Goal: Manage account settings

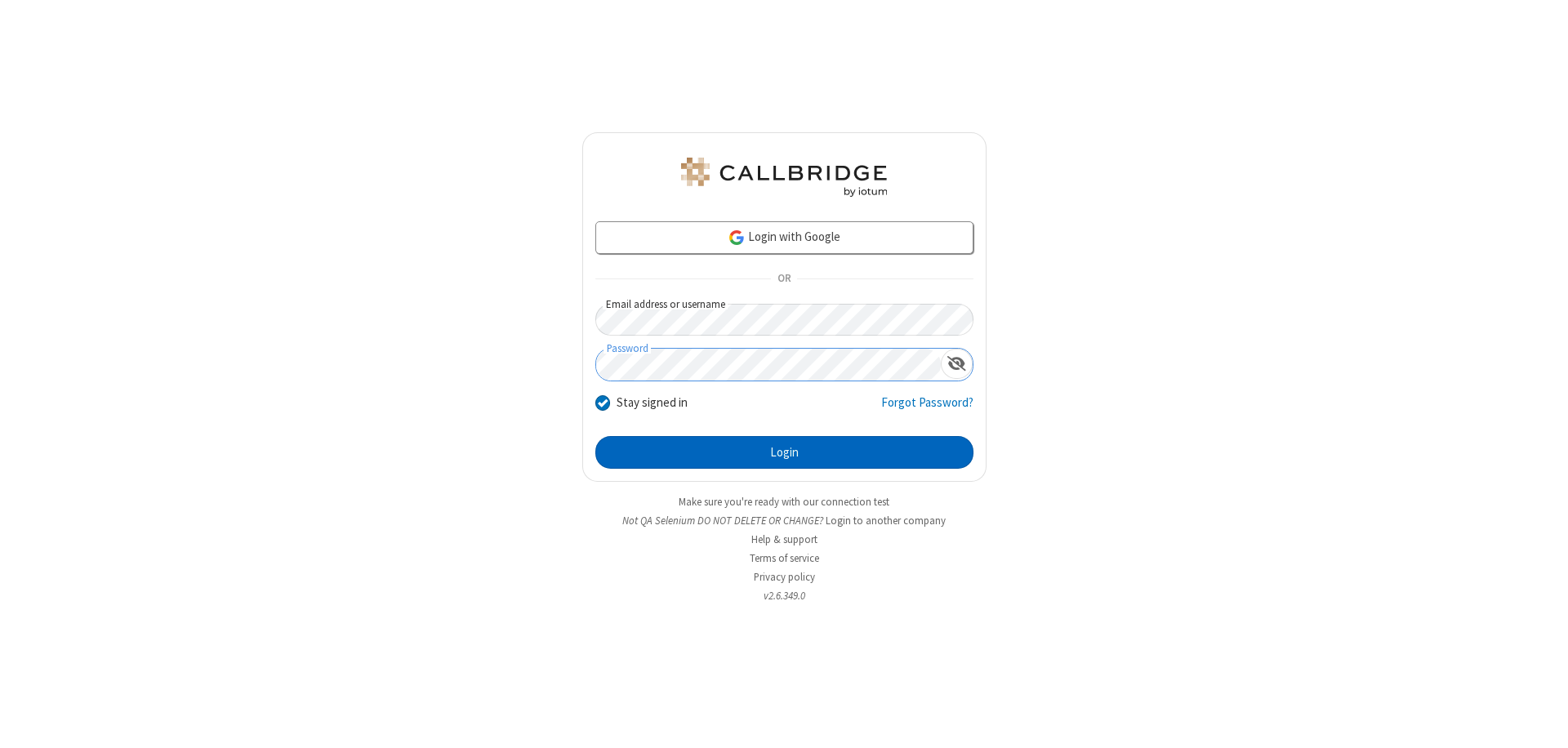
click at [784, 452] on button "Login" at bounding box center [784, 452] width 378 height 33
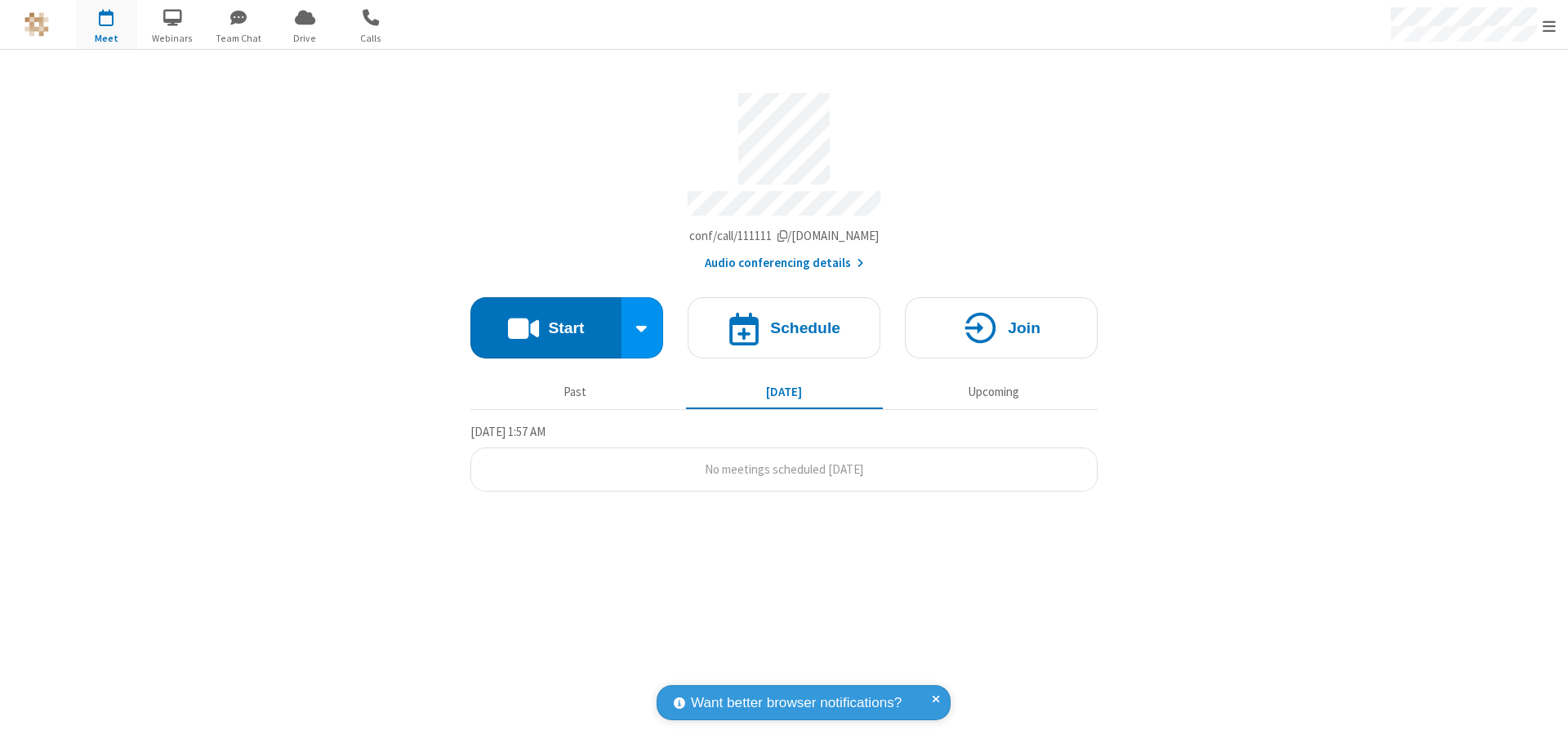
click at [1549, 26] on span "Open menu" at bounding box center [1548, 26] width 13 height 16
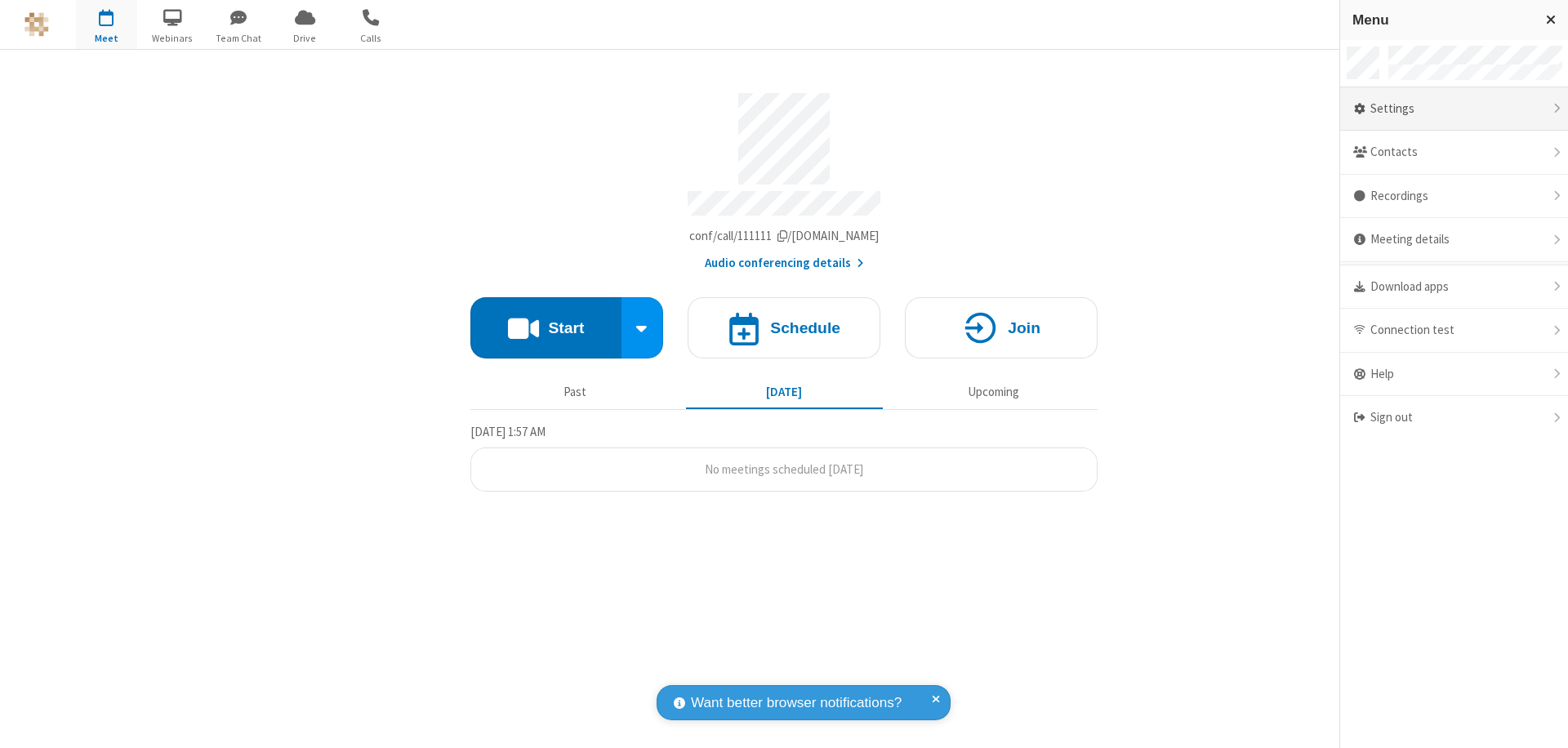
click at [1453, 108] on div "Settings" at bounding box center [1453, 109] width 228 height 44
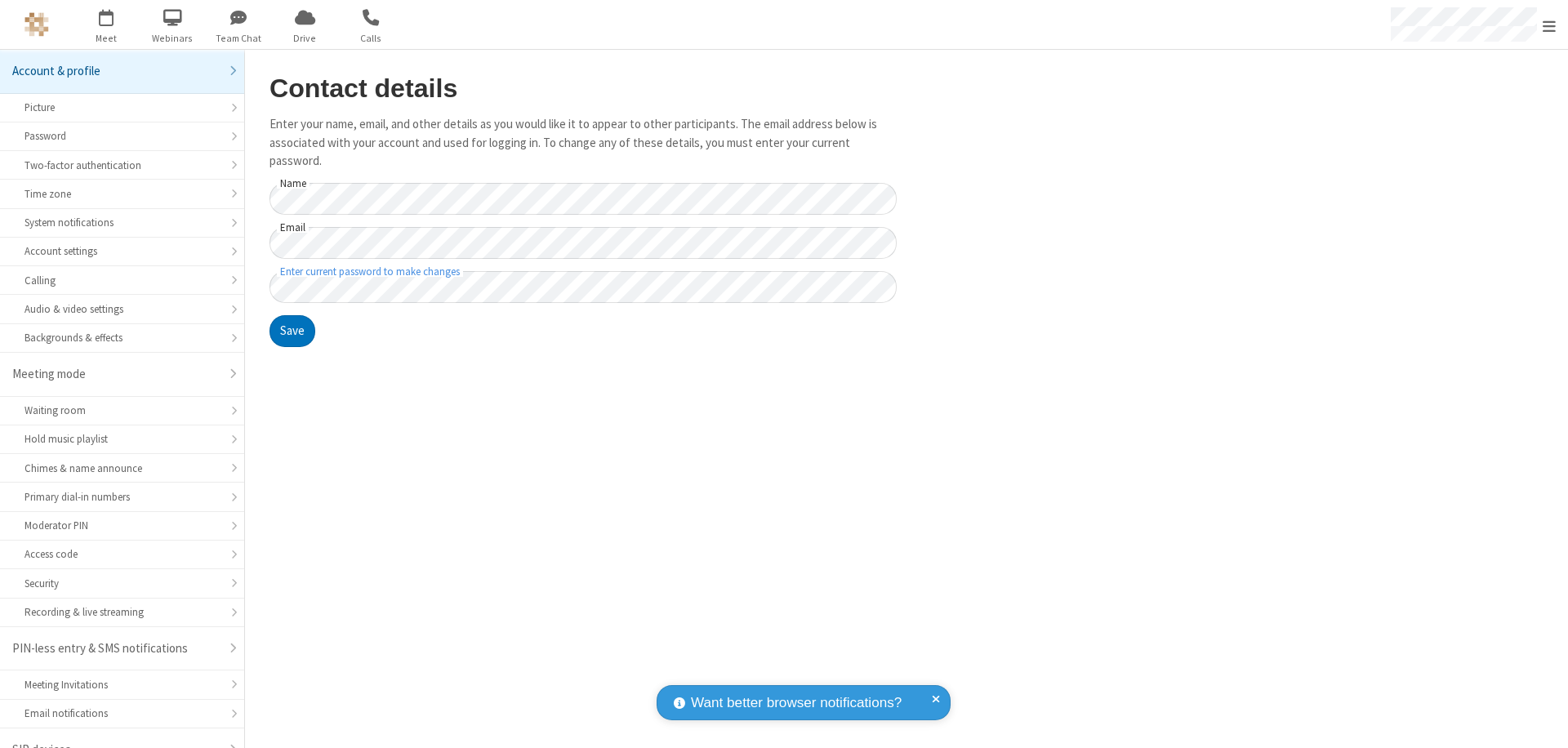
scroll to position [23, 0]
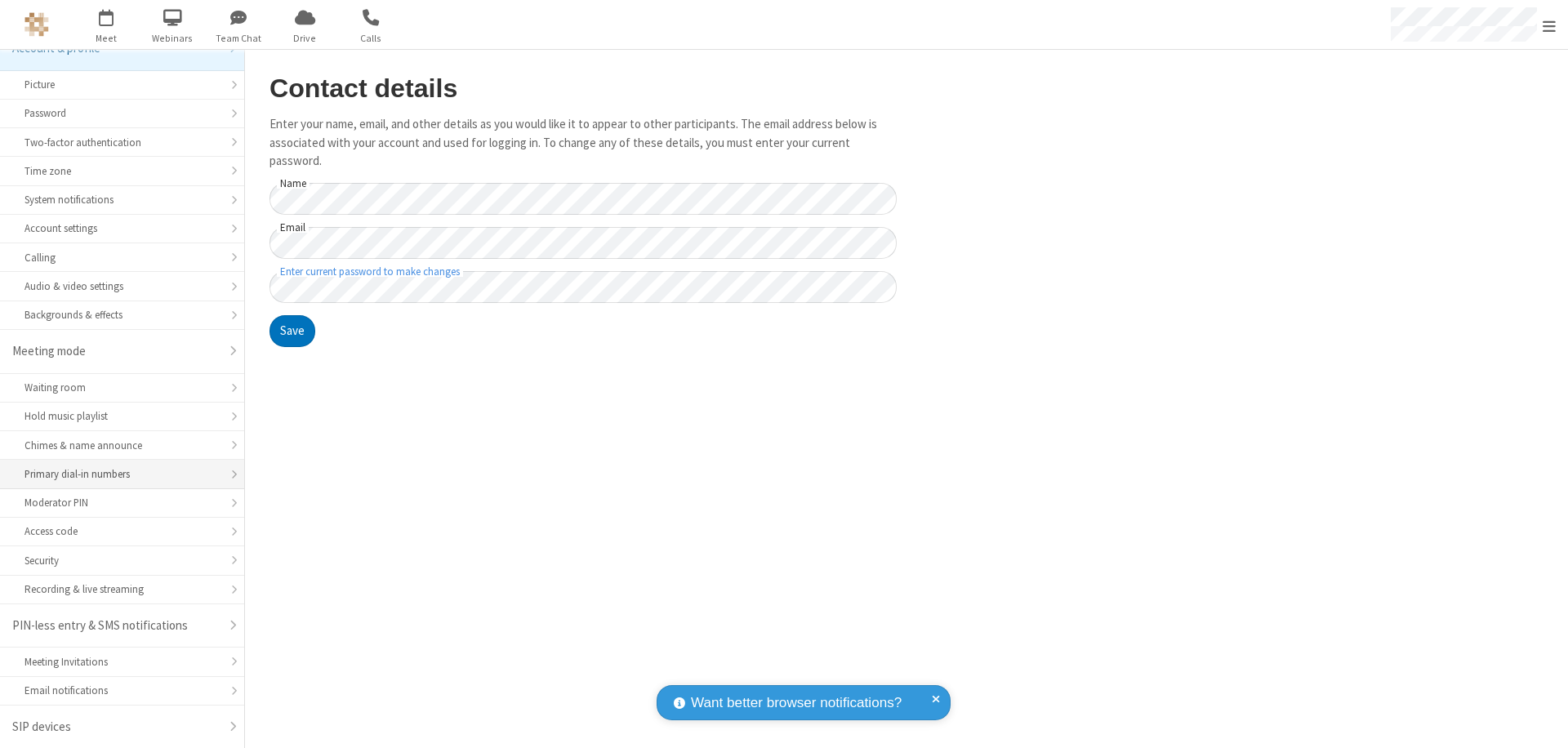
click at [116, 474] on div "Primary dial-in numbers" at bounding box center [123, 473] width 195 height 15
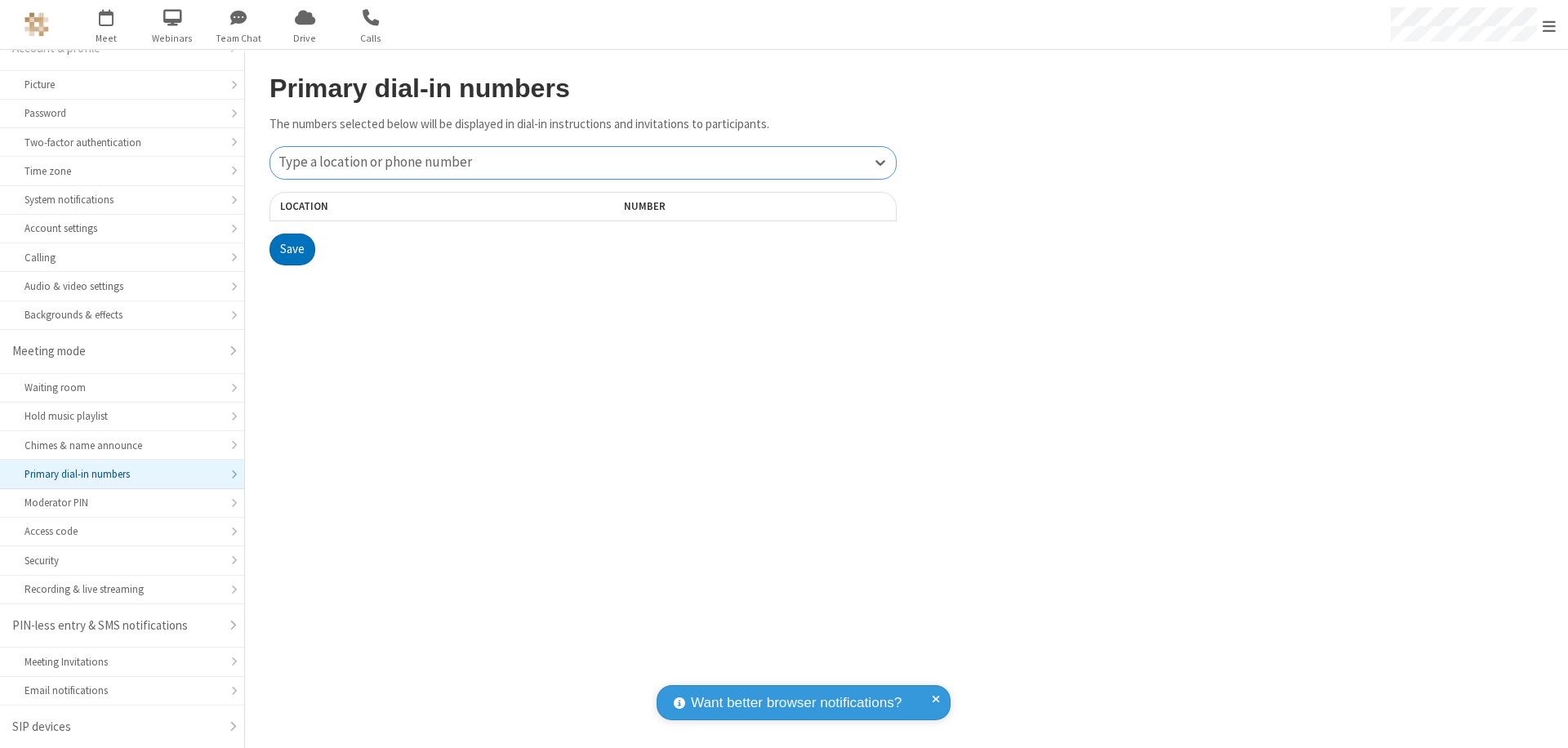
click at [583, 163] on div "Type a location or phone number" at bounding box center [582, 163] width 625 height 32
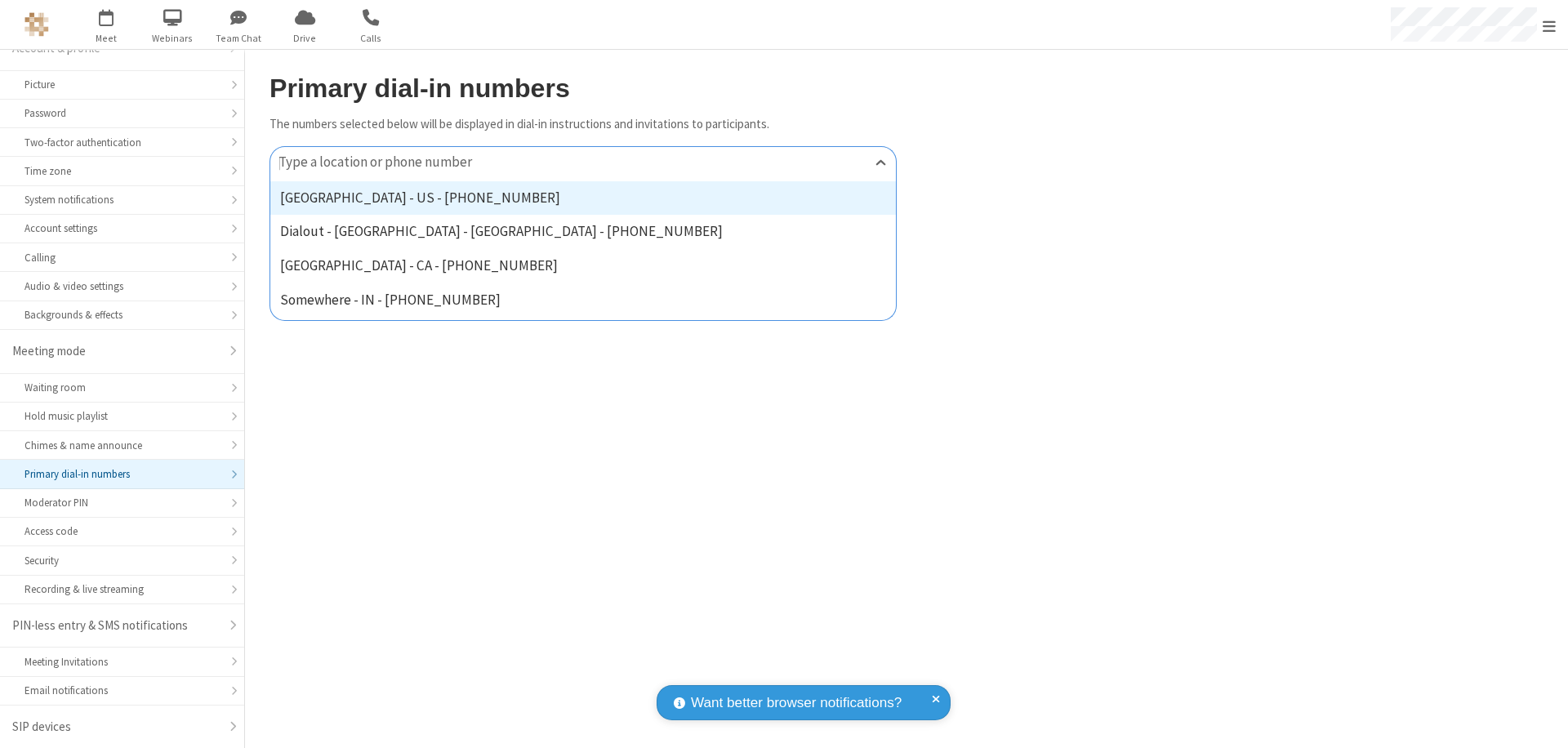
type input "[PHONE_NUMBER]"
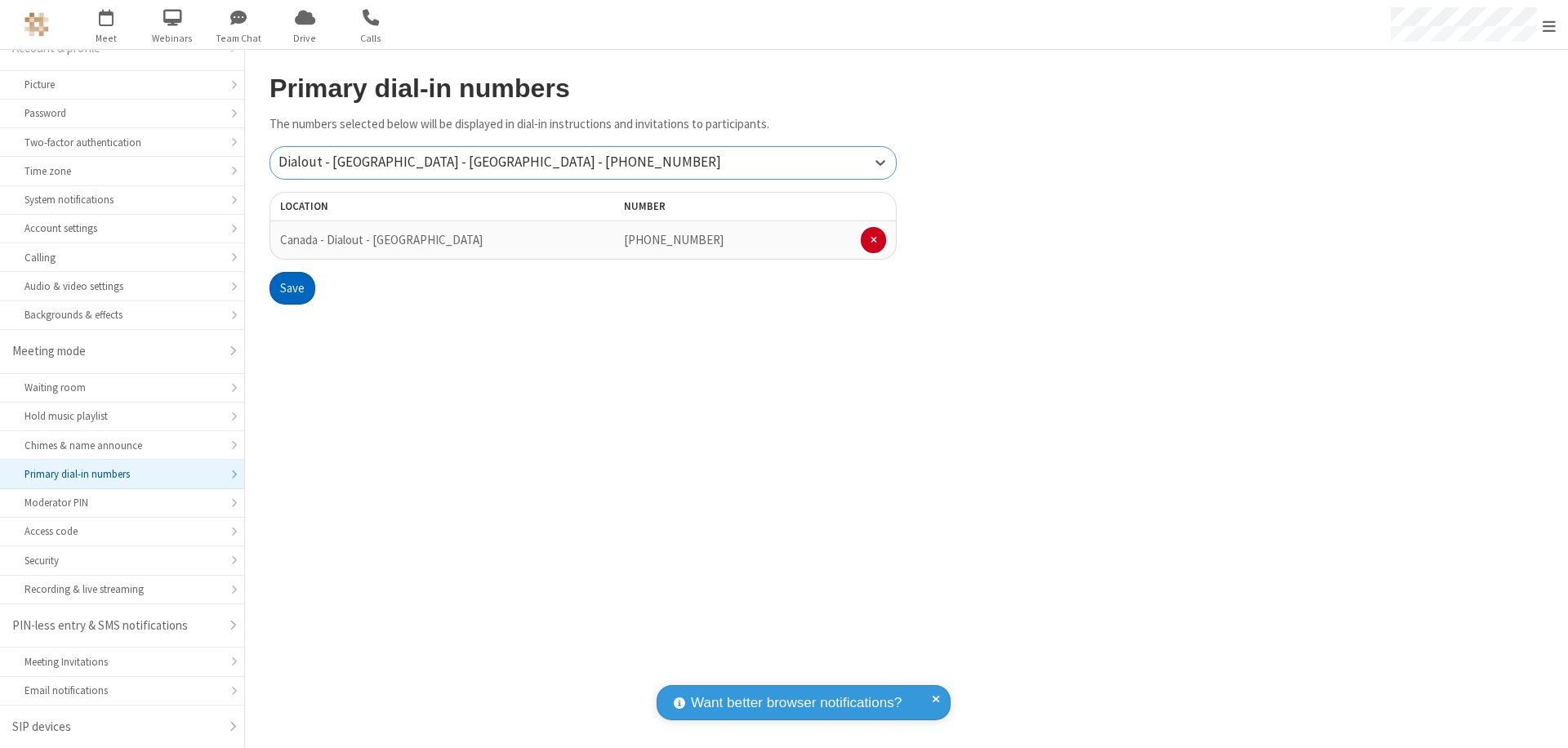
click at [291, 289] on button "Save" at bounding box center [291, 288] width 45 height 33
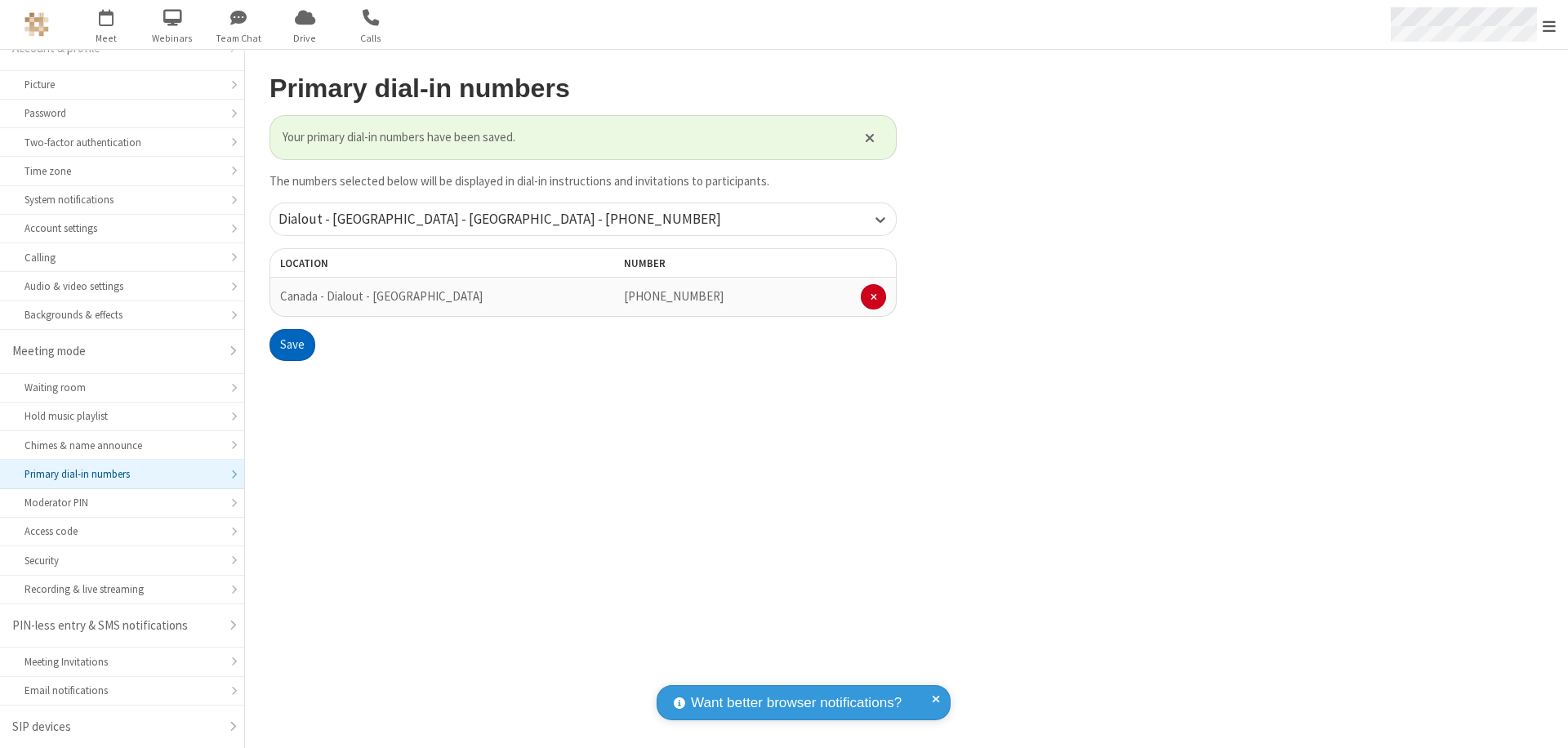
click at [1549, 26] on span "Open menu" at bounding box center [1548, 26] width 13 height 16
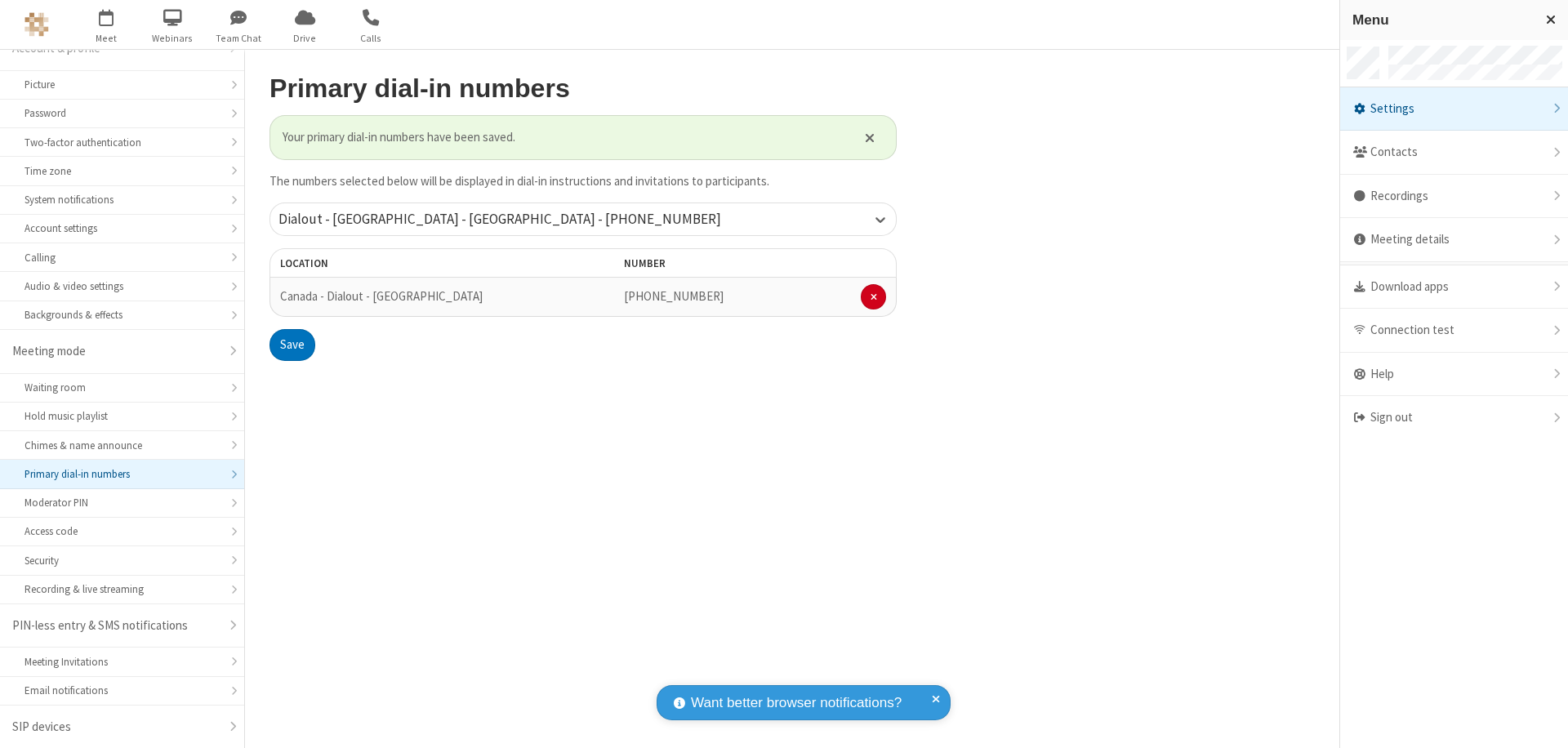
click at [107, 25] on span "button" at bounding box center [107, 17] width 61 height 28
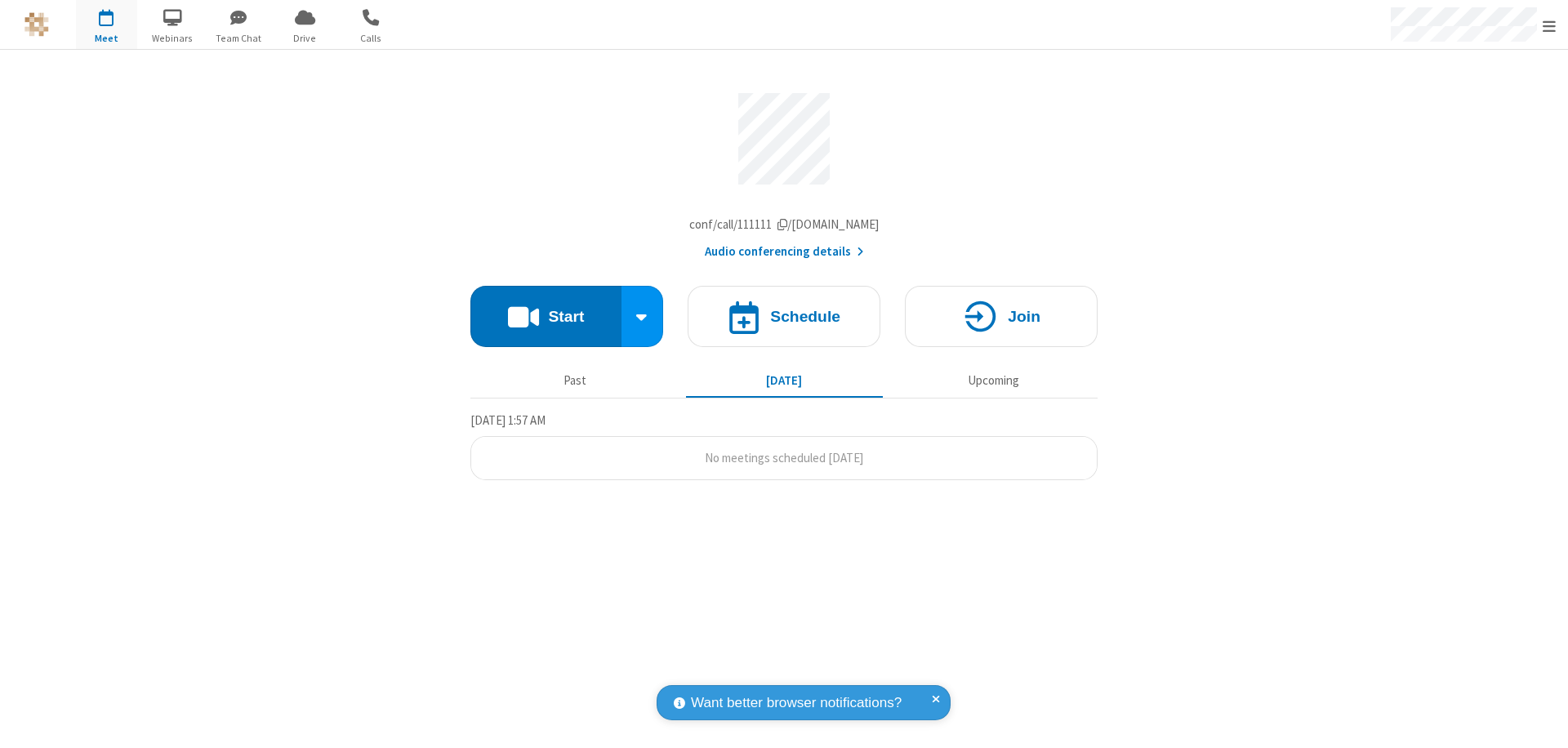
click at [783, 256] on button "Audio conferencing details" at bounding box center [784, 251] width 159 height 19
